Goal: Obtain resource: Download file/media

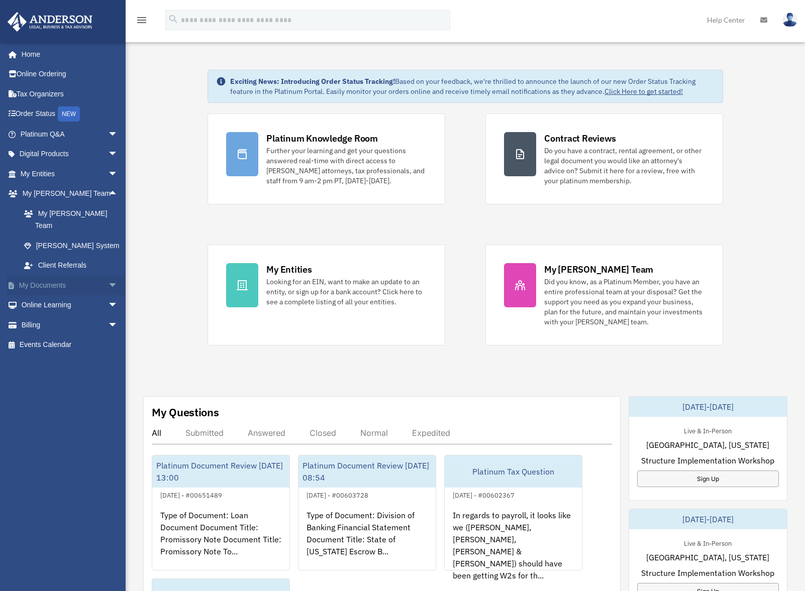
click at [108, 275] on span "arrow_drop_down" at bounding box center [118, 285] width 20 height 21
click at [40, 295] on link "Box" at bounding box center [73, 305] width 119 height 20
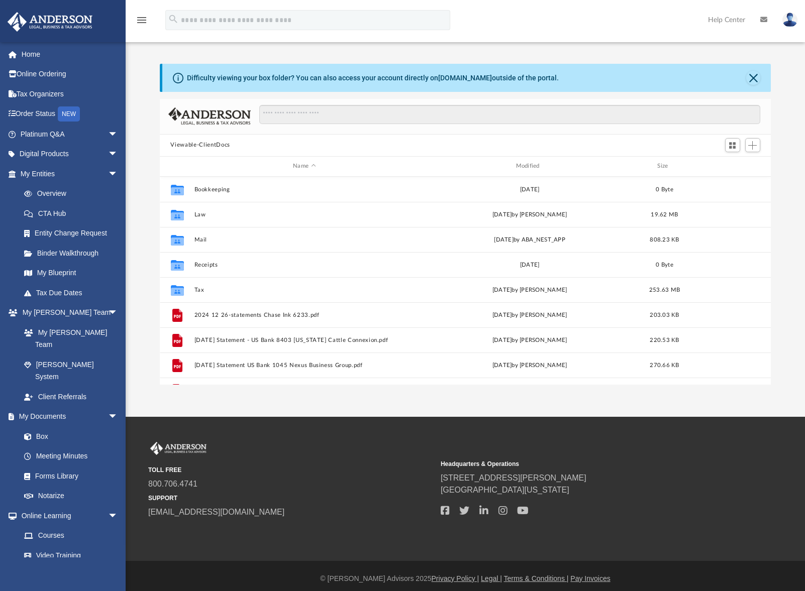
scroll to position [221, 604]
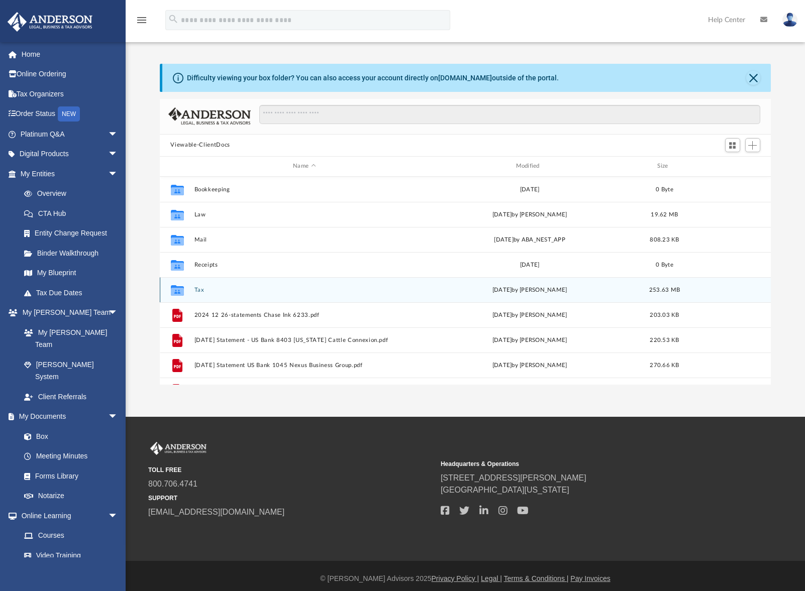
click at [202, 290] on button "Tax" at bounding box center [304, 290] width 221 height 7
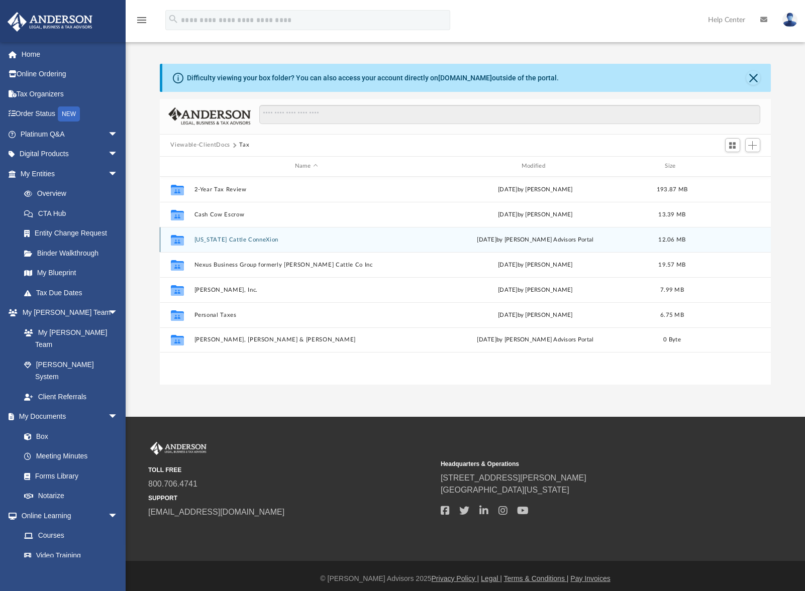
click at [224, 241] on button "[US_STATE] Cattle ConneXion" at bounding box center [306, 240] width 225 height 7
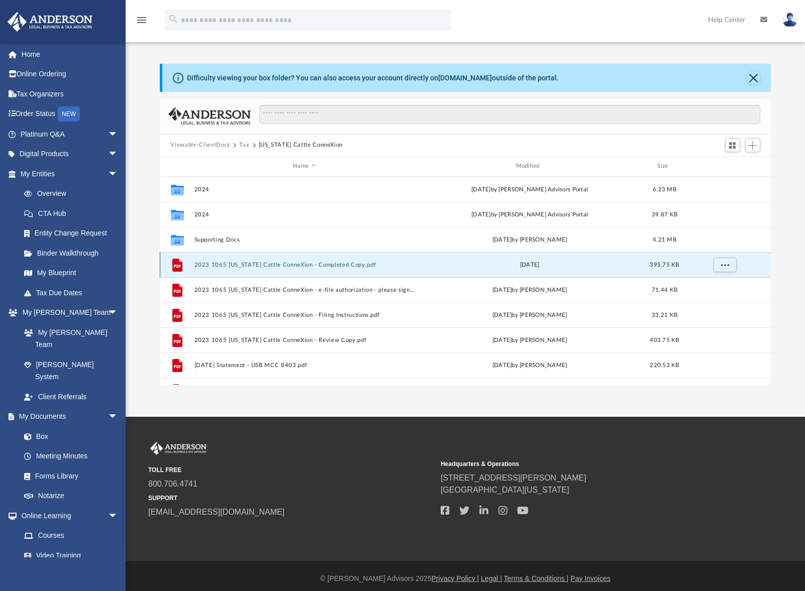
click at [279, 263] on button "2023 1065 [US_STATE] Cattle ConneXion - Completed Copy.pdf" at bounding box center [304, 265] width 221 height 7
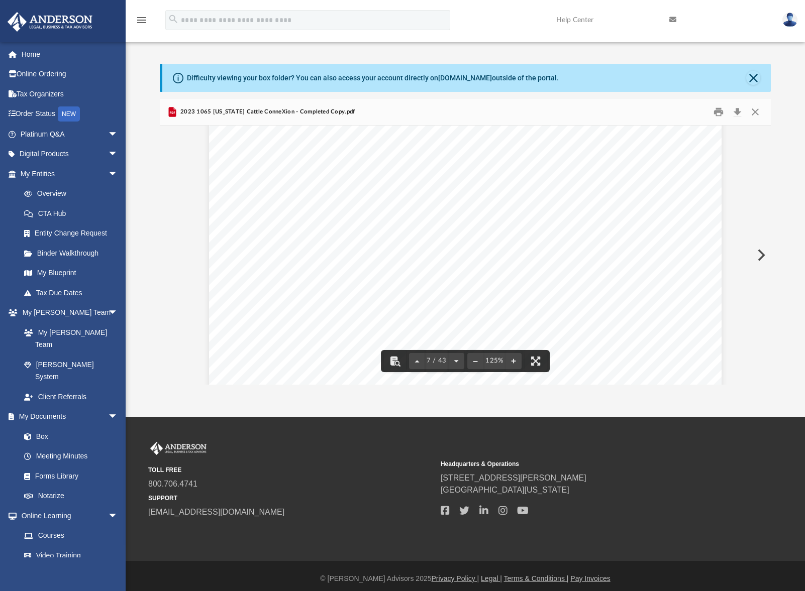
scroll to position [4121, 0]
click at [738, 113] on button "Download" at bounding box center [738, 112] width 18 height 16
click at [655, 350] on div "OMB No. 1545-0123 Form Department of the Treasury Internal Revenue Service For …" at bounding box center [465, 414] width 513 height 663
click at [762, 255] on button "Preview" at bounding box center [760, 255] width 22 height 28
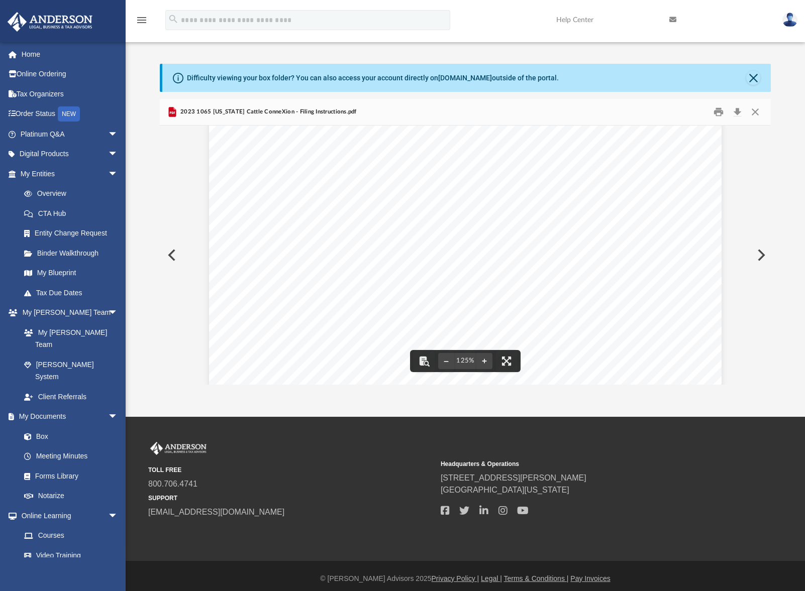
scroll to position [419, 0]
click at [758, 108] on button "Close" at bounding box center [755, 112] width 18 height 16
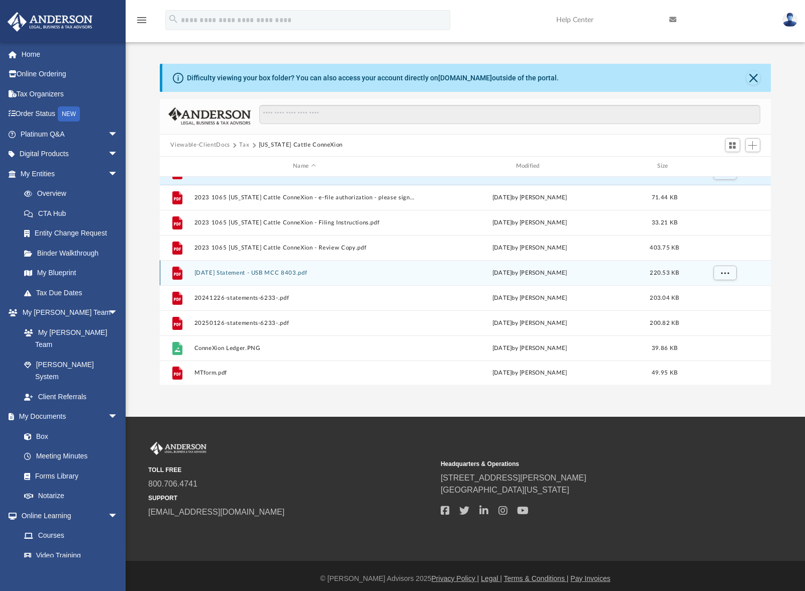
scroll to position [93, 0]
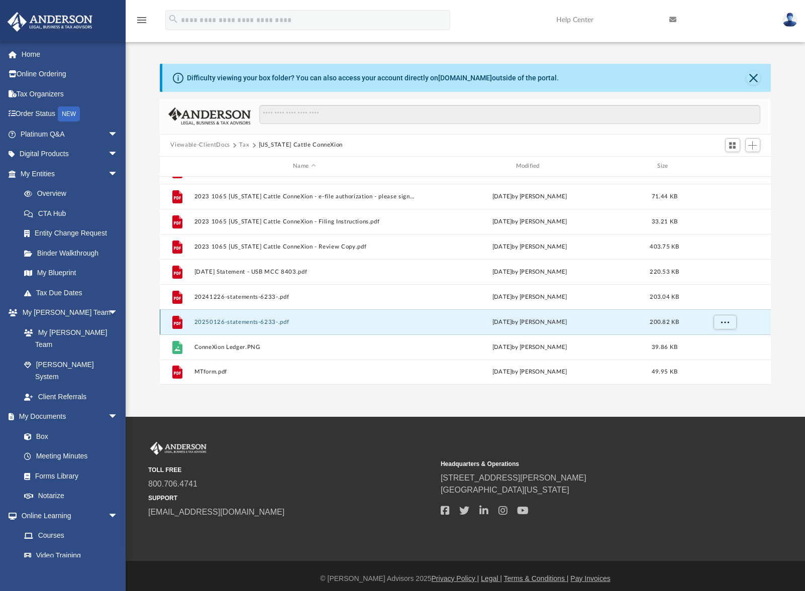
click at [236, 323] on button "20250126-statements-6233-.pdf" at bounding box center [304, 322] width 221 height 7
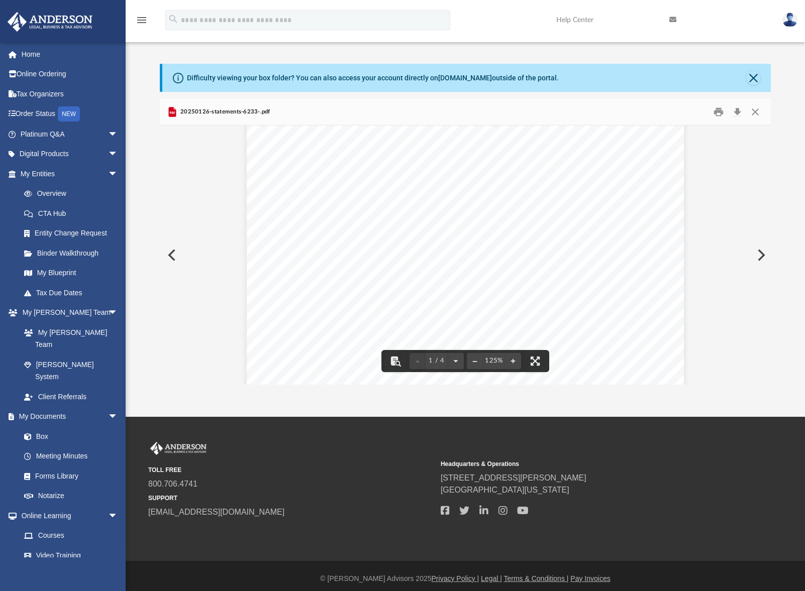
scroll to position [603, 0]
click at [168, 255] on button "Preview" at bounding box center [171, 255] width 22 height 28
click at [172, 254] on button "Preview" at bounding box center [171, 255] width 22 height 28
click at [757, 111] on button "Close" at bounding box center [755, 112] width 18 height 16
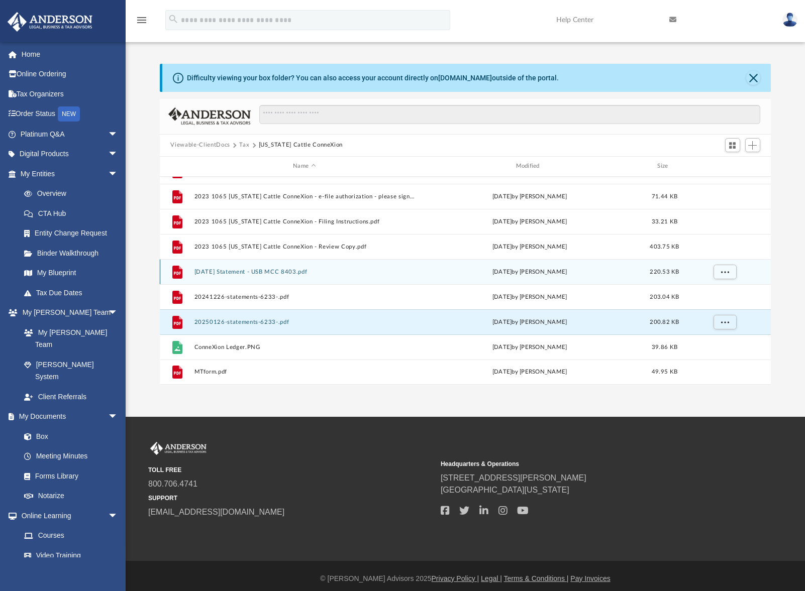
scroll to position [43, 0]
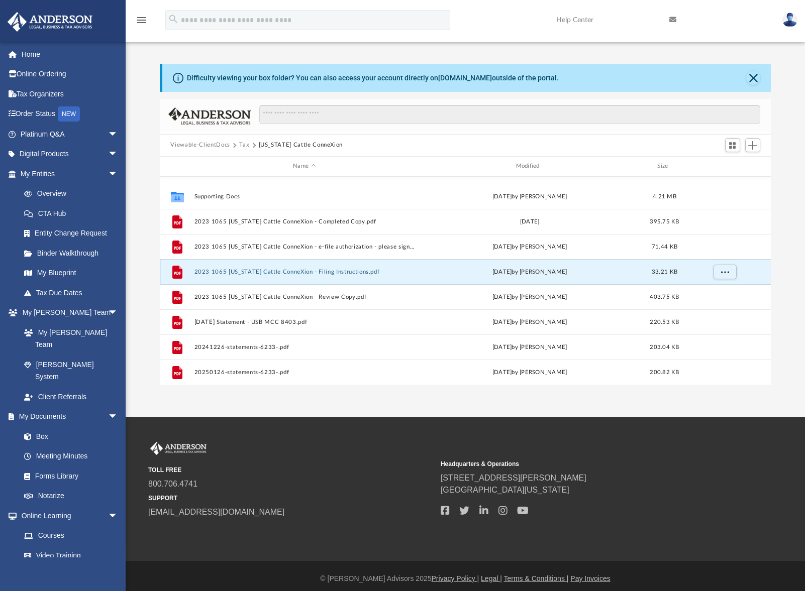
click at [242, 272] on button "2023 1065 [US_STATE] Cattle ConneXion - Filing Instructions.pdf" at bounding box center [304, 272] width 221 height 7
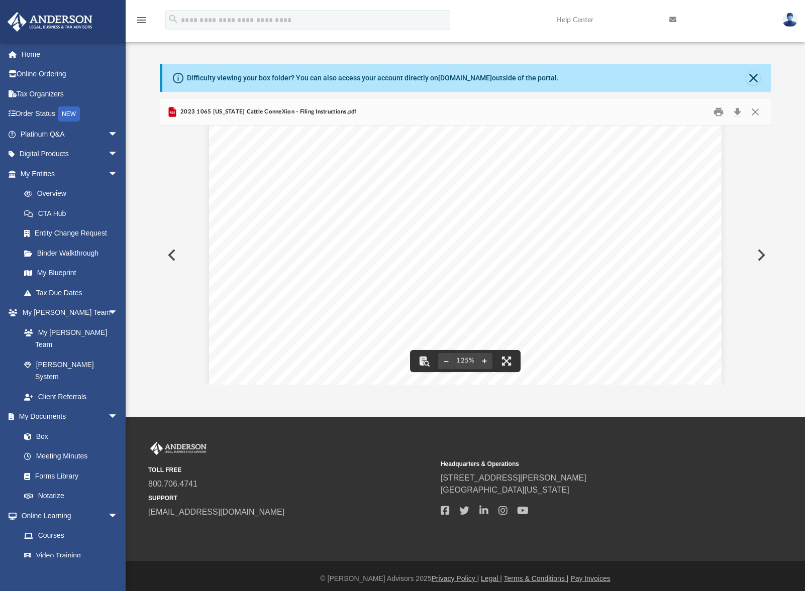
scroll to position [402, 0]
click at [753, 112] on button "Close" at bounding box center [755, 112] width 18 height 16
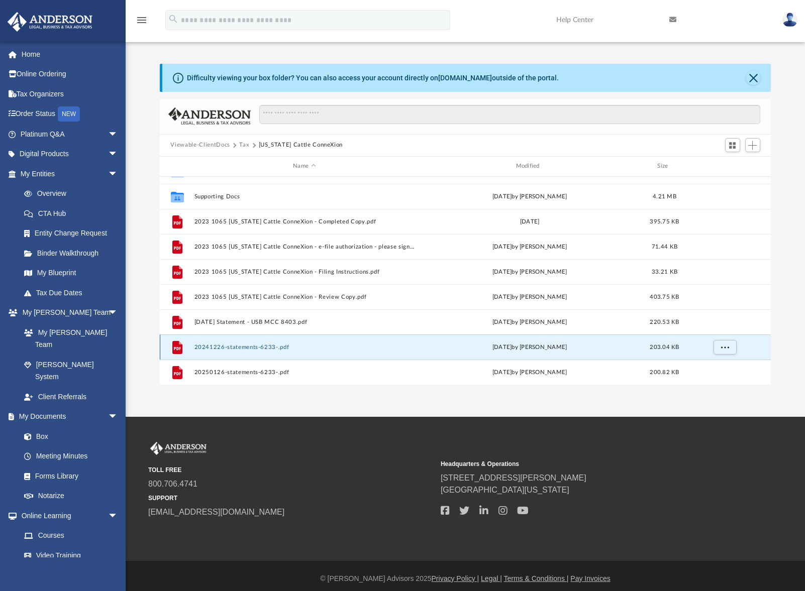
click at [235, 348] on button "20241226-statements-6233-.pdf" at bounding box center [304, 347] width 221 height 7
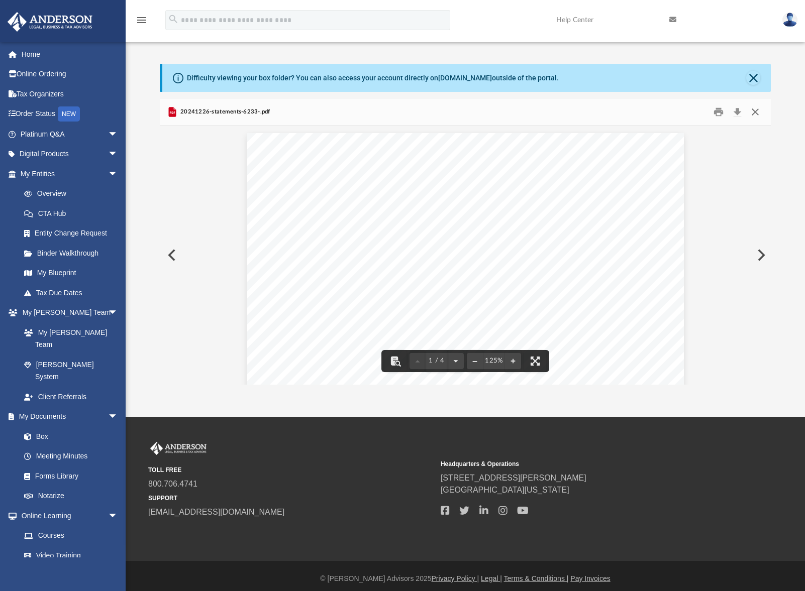
click at [755, 113] on button "Close" at bounding box center [755, 112] width 18 height 16
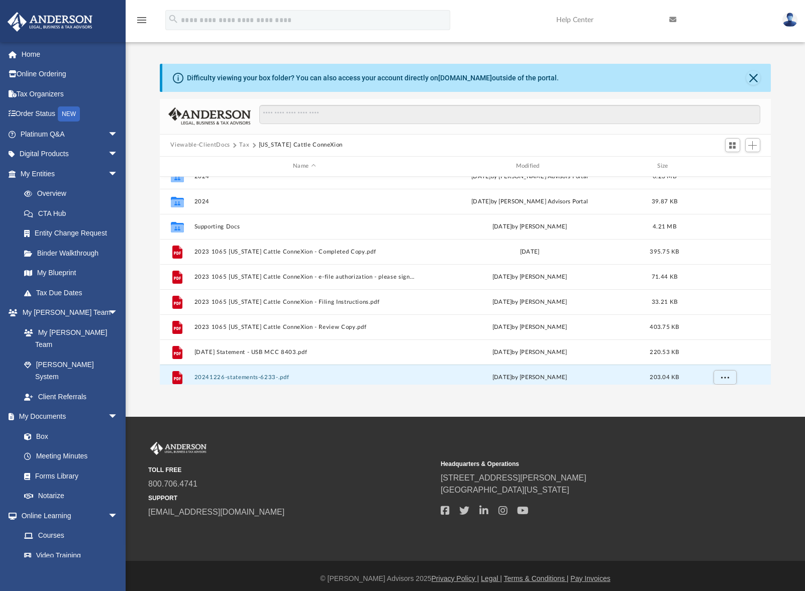
scroll to position [0, 0]
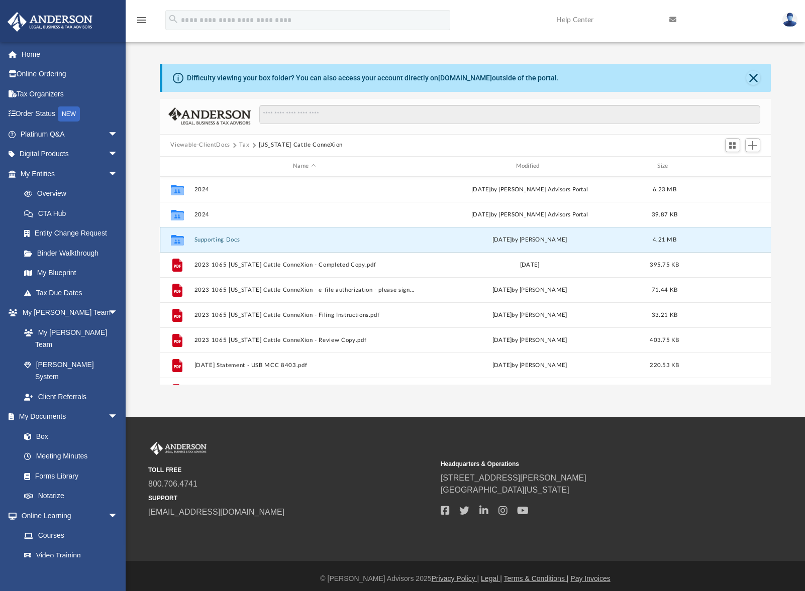
click at [213, 240] on button "Supporting Docs" at bounding box center [304, 240] width 221 height 7
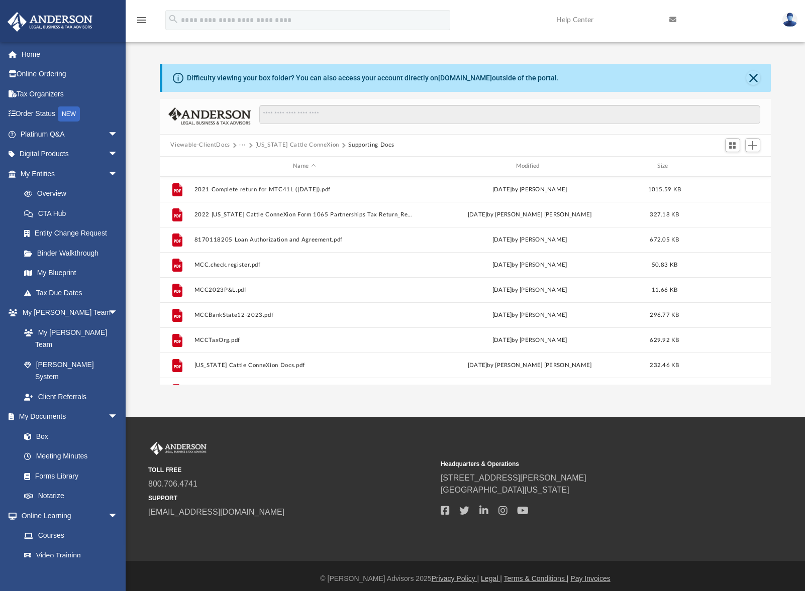
click at [193, 144] on button "Viewable-ClientDocs" at bounding box center [199, 145] width 59 height 9
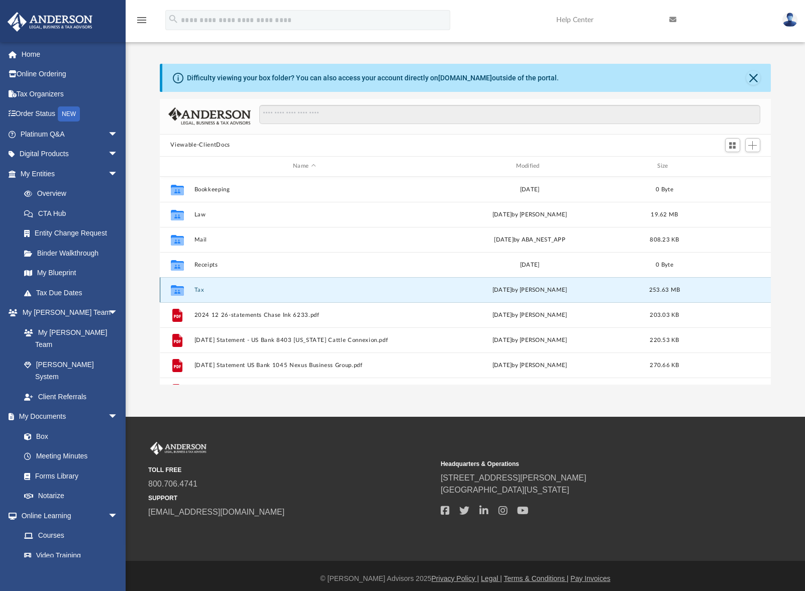
click at [198, 288] on button "Tax" at bounding box center [304, 290] width 221 height 7
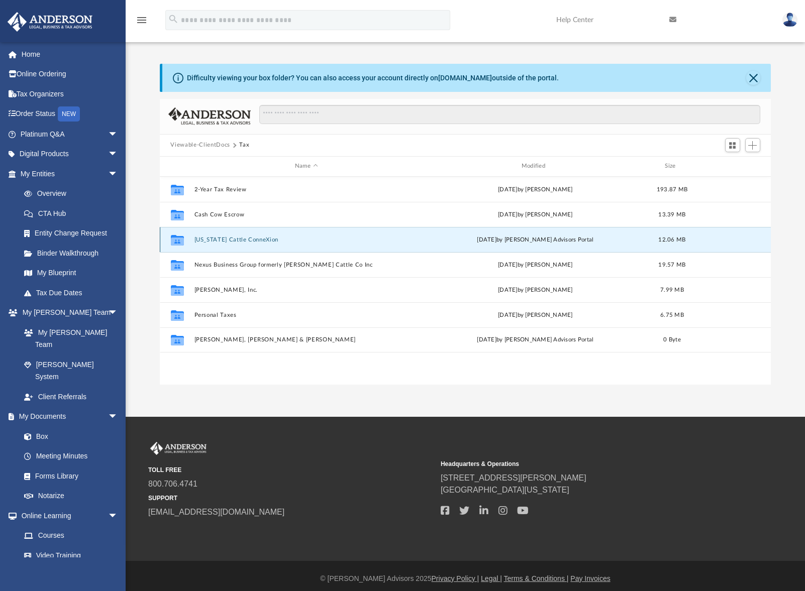
click at [217, 238] on button "[US_STATE] Cattle ConneXion" at bounding box center [306, 240] width 225 height 7
